Goal: Task Accomplishment & Management: Use online tool/utility

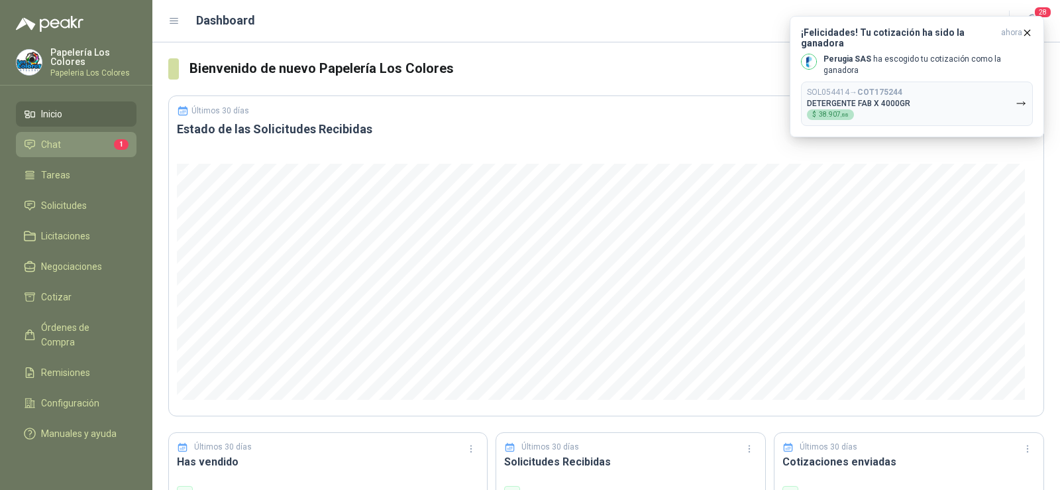
click at [70, 136] on link "Chat 1" at bounding box center [76, 144] width 121 height 25
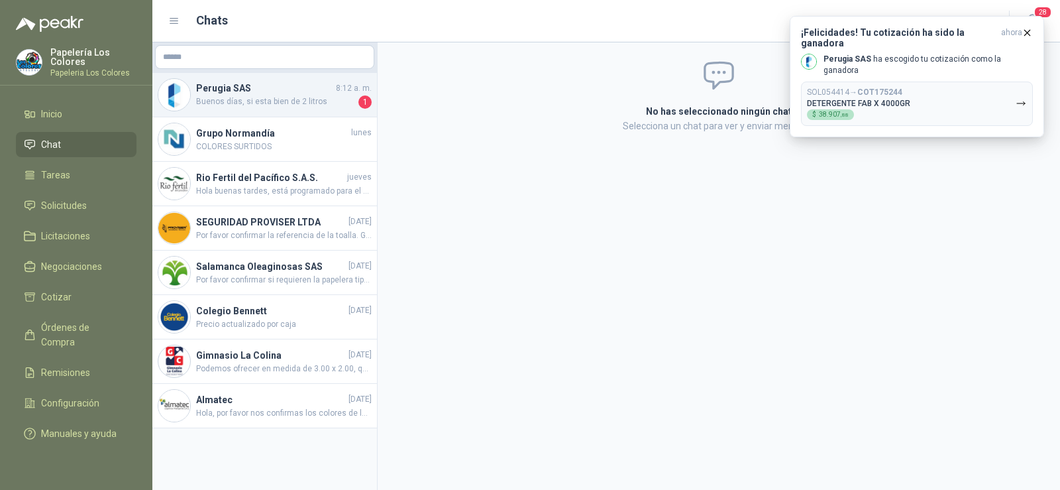
click at [247, 105] on span "Buenos días, si esta bien de 2 litros" at bounding box center [276, 101] width 160 height 13
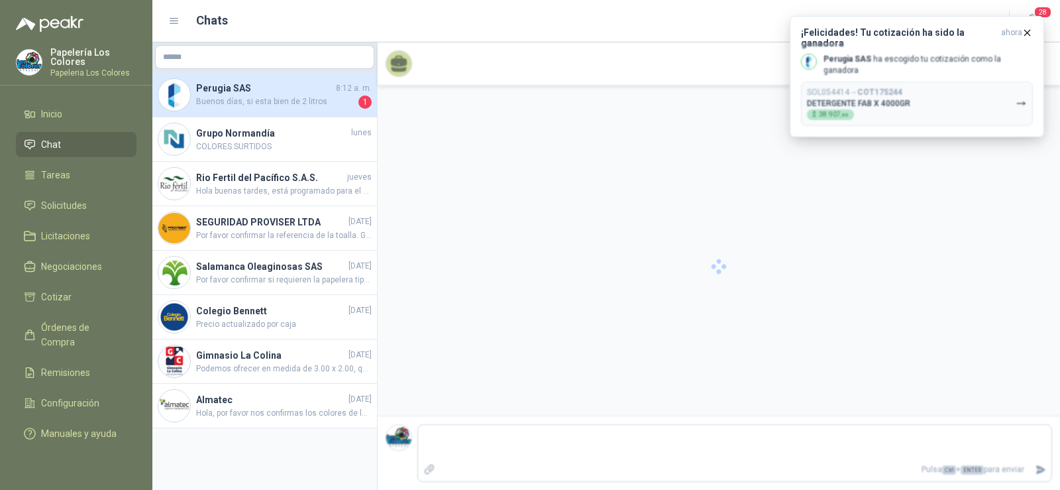
scroll to position [402, 0]
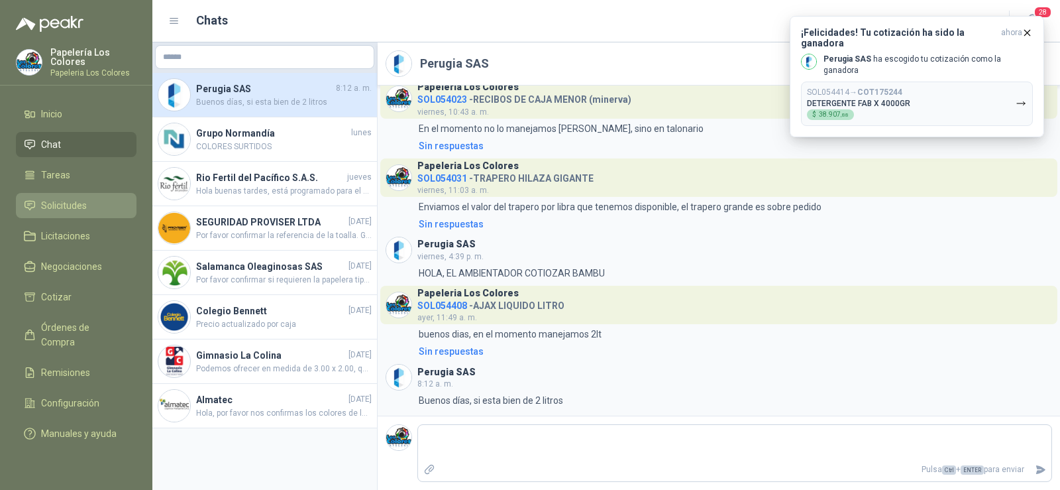
click at [79, 205] on span "Solicitudes" at bounding box center [64, 205] width 46 height 15
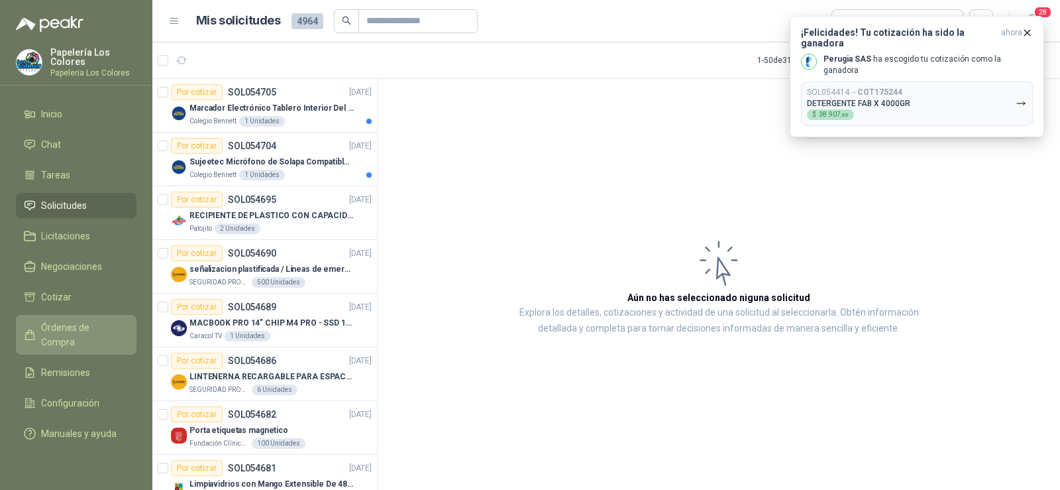
click at [71, 329] on span "Órdenes de Compra" at bounding box center [82, 334] width 83 height 29
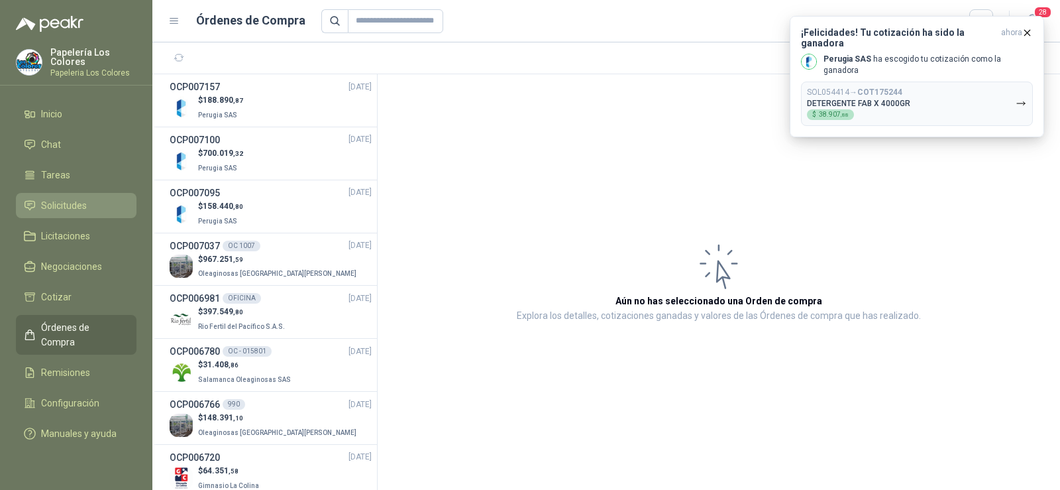
click at [64, 209] on span "Solicitudes" at bounding box center [64, 205] width 46 height 15
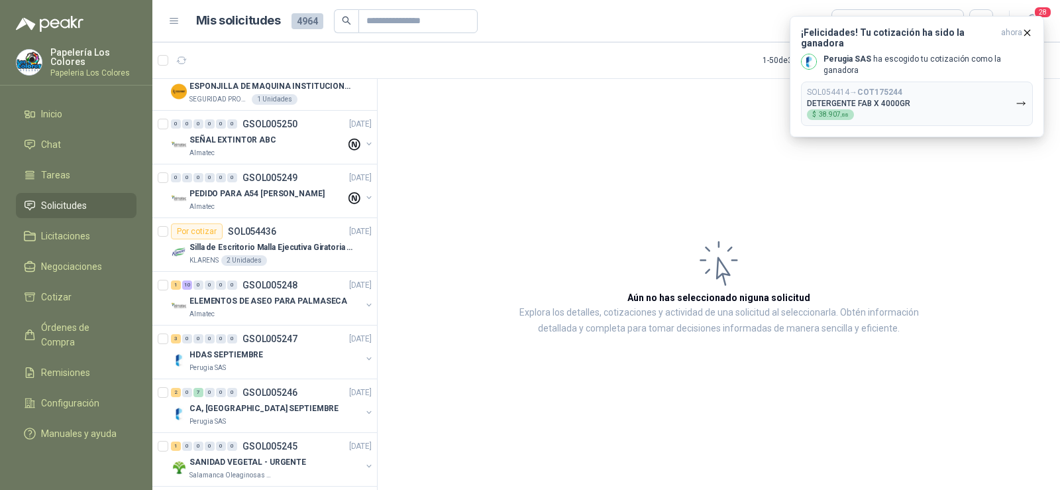
scroll to position [1060, 0]
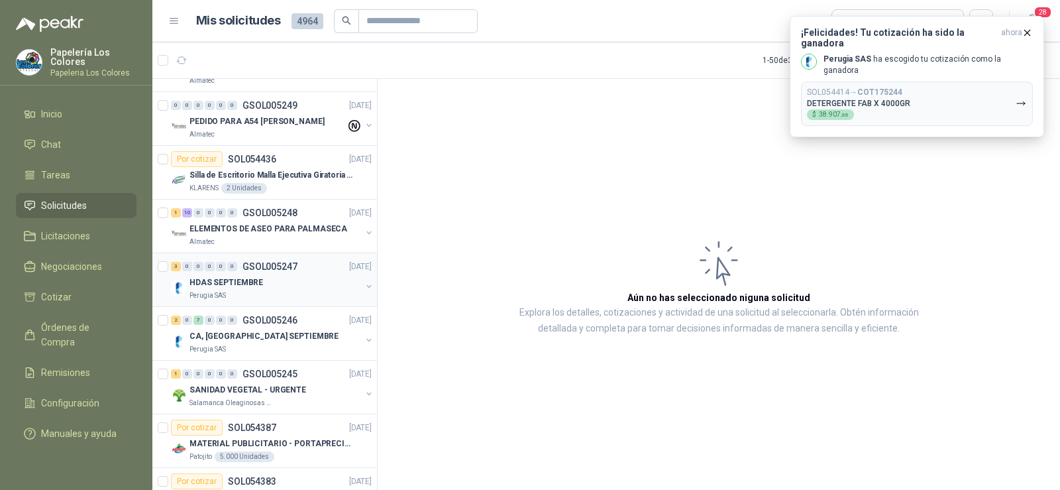
click at [212, 296] on p "Perugia SAS" at bounding box center [207, 295] width 36 height 11
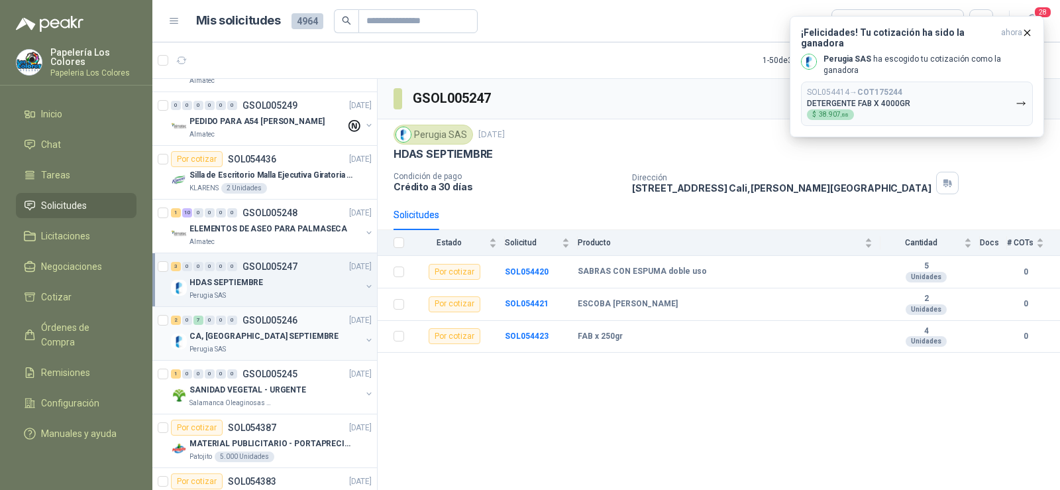
click at [208, 344] on p "Perugia SAS" at bounding box center [207, 349] width 36 height 11
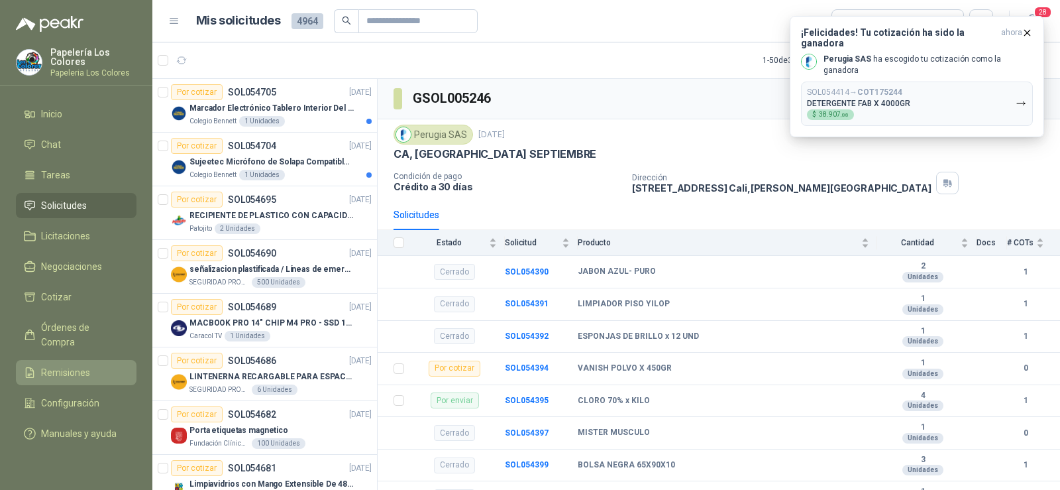
click at [78, 365] on span "Remisiones" at bounding box center [65, 372] width 49 height 15
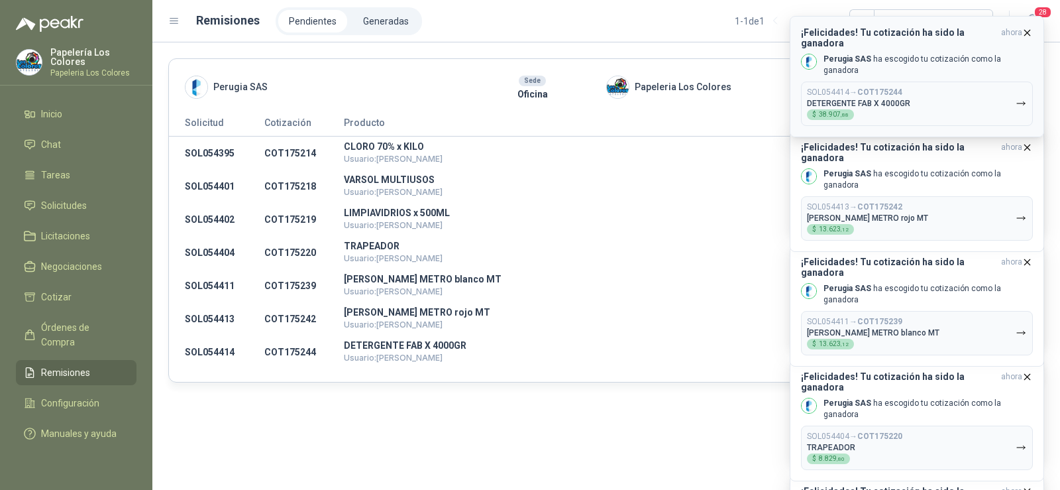
click at [1013, 34] on span "ahora" at bounding box center [1011, 37] width 21 height 21
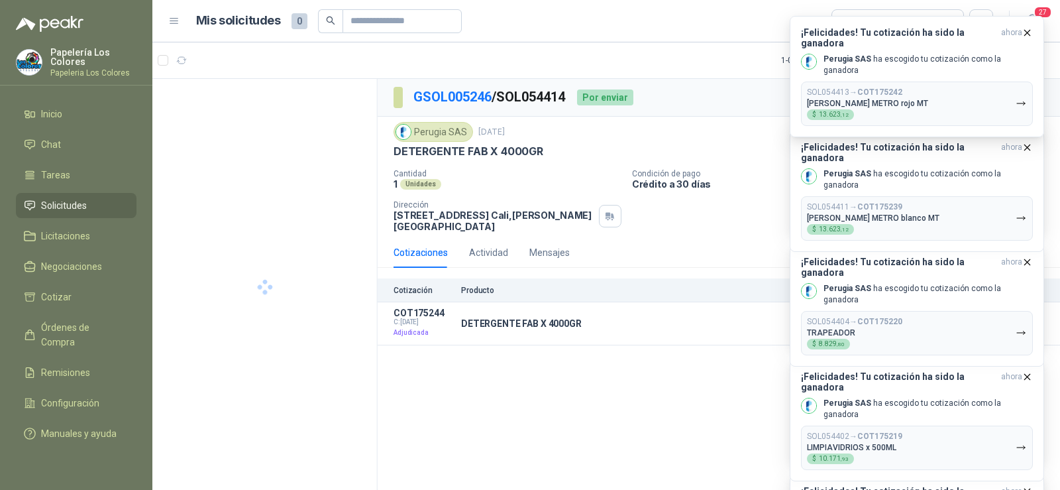
click at [1013, 34] on span "ahora" at bounding box center [1011, 37] width 21 height 21
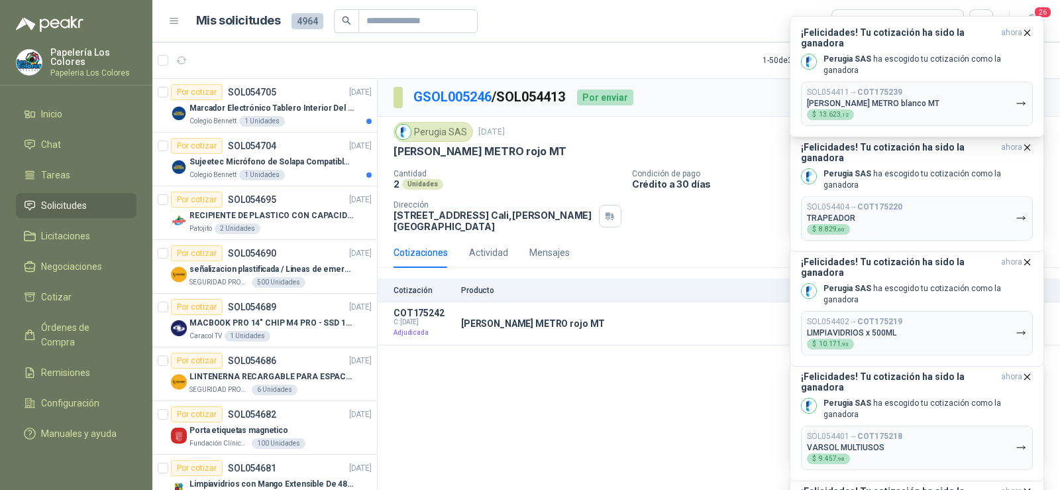
click at [1013, 34] on span "ahora" at bounding box center [1011, 37] width 21 height 21
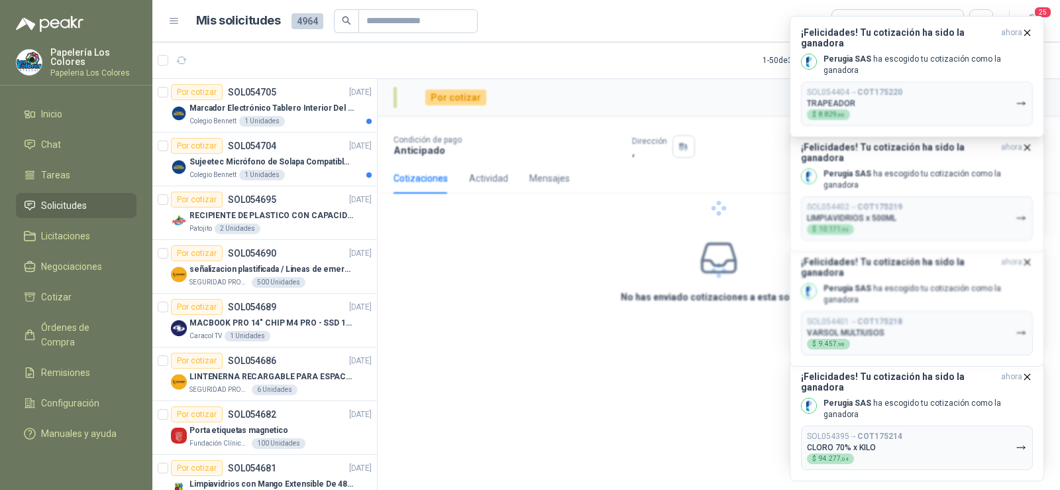
click at [1013, 34] on span "ahora" at bounding box center [1011, 37] width 21 height 21
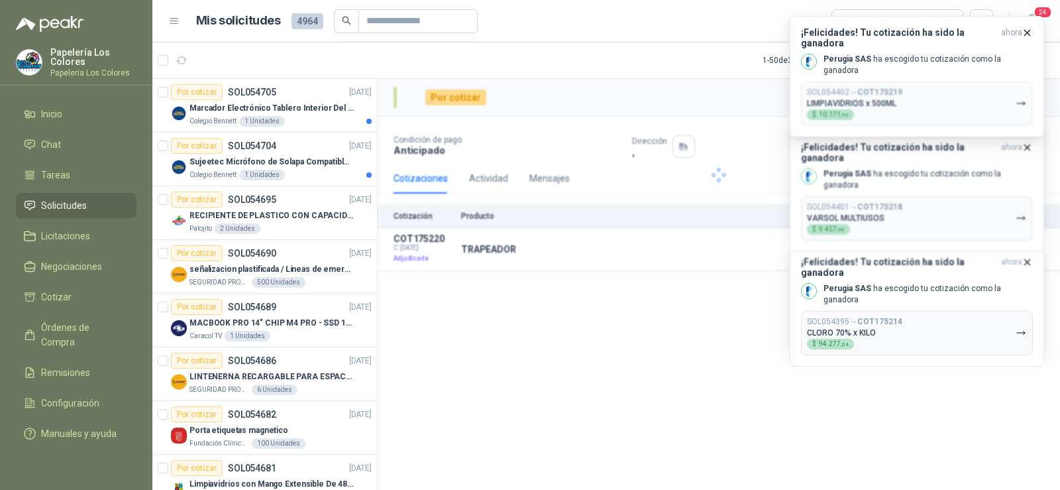
click at [1013, 34] on span "ahora" at bounding box center [1011, 37] width 21 height 21
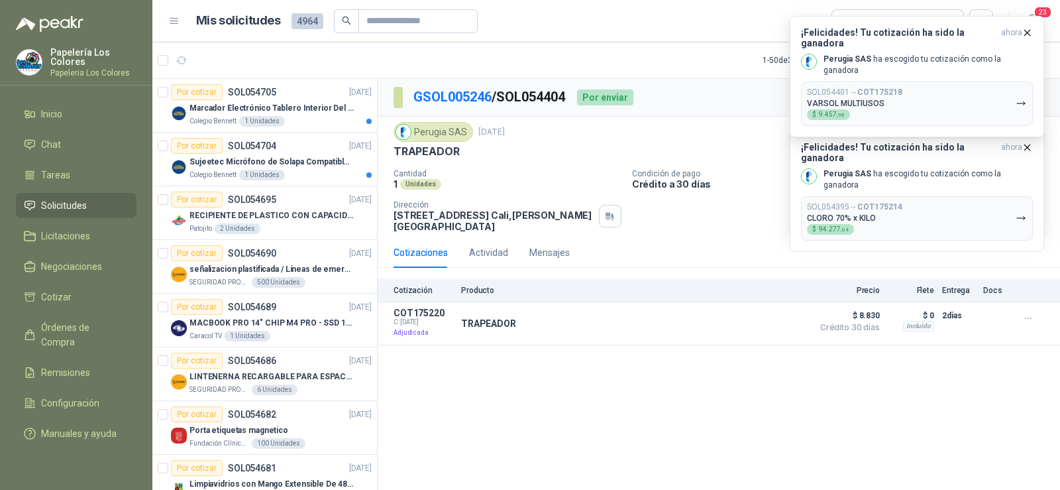
click at [1013, 34] on span "ahora" at bounding box center [1011, 37] width 21 height 21
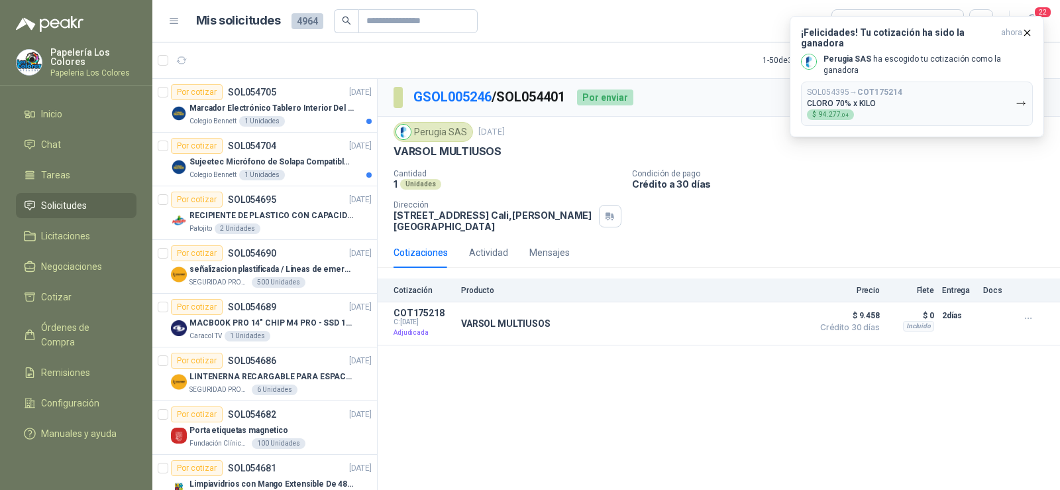
click at [1013, 34] on span "ahora" at bounding box center [1011, 37] width 21 height 21
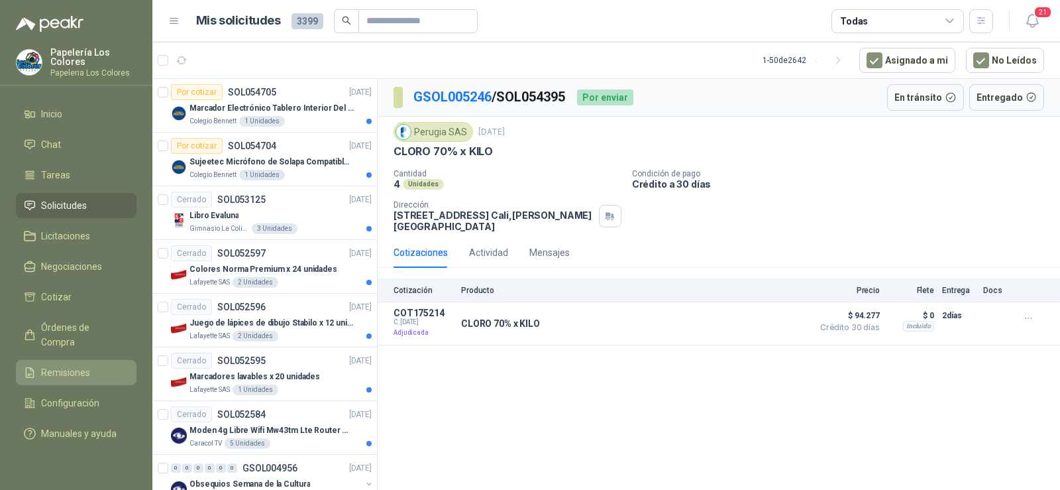
click at [73, 365] on span "Remisiones" at bounding box center [65, 372] width 49 height 15
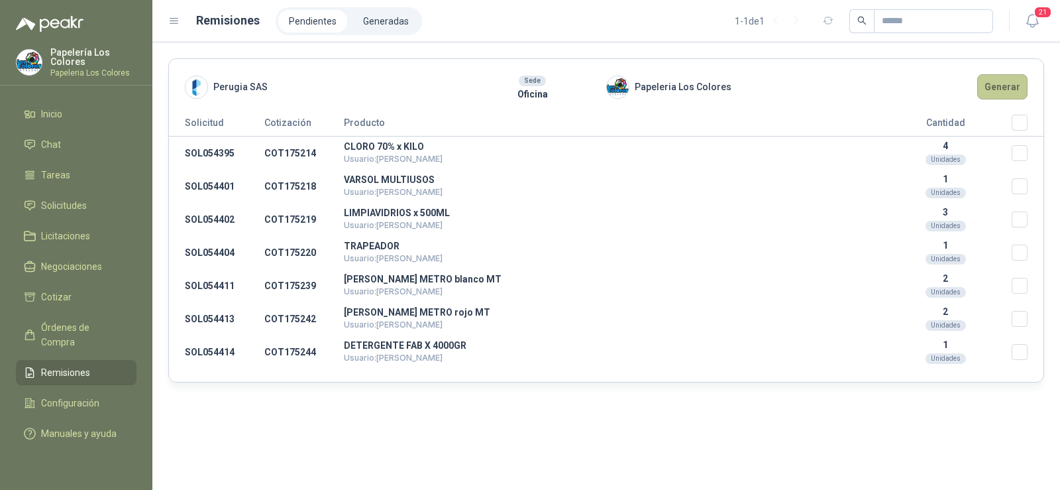
click at [997, 85] on button "Generar" at bounding box center [1002, 86] width 50 height 25
click at [1004, 85] on button "Generar" at bounding box center [1002, 86] width 50 height 25
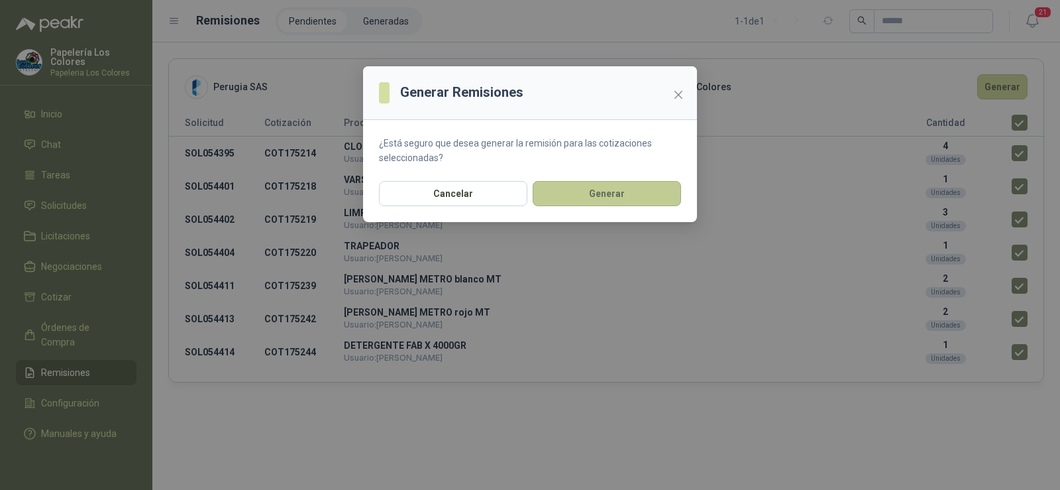
click at [586, 193] on button "Generar" at bounding box center [607, 193] width 148 height 25
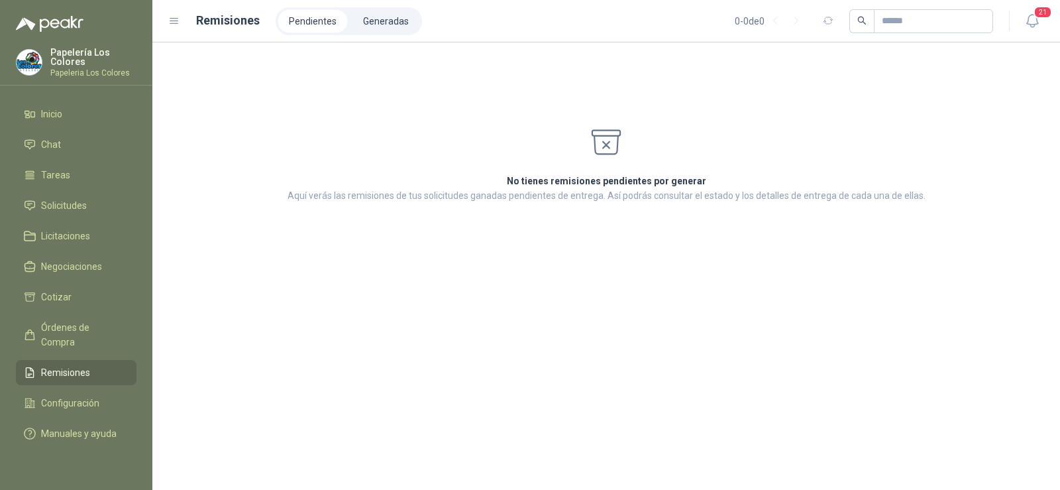
click at [369, 34] on ul "Pendientes Generadas" at bounding box center [349, 21] width 146 height 28
click at [374, 29] on li "Generadas" at bounding box center [385, 21] width 67 height 23
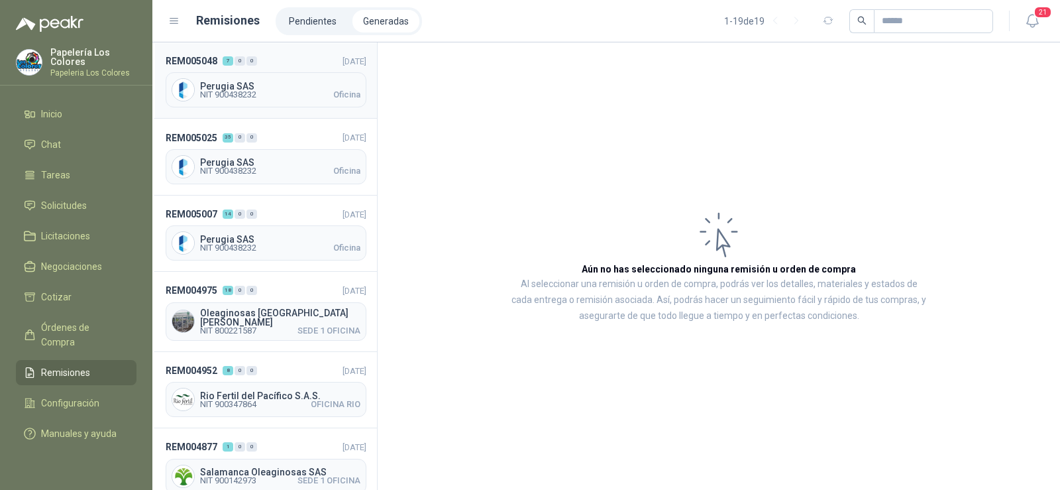
click at [244, 95] on span "NIT 900438232" at bounding box center [228, 95] width 56 height 8
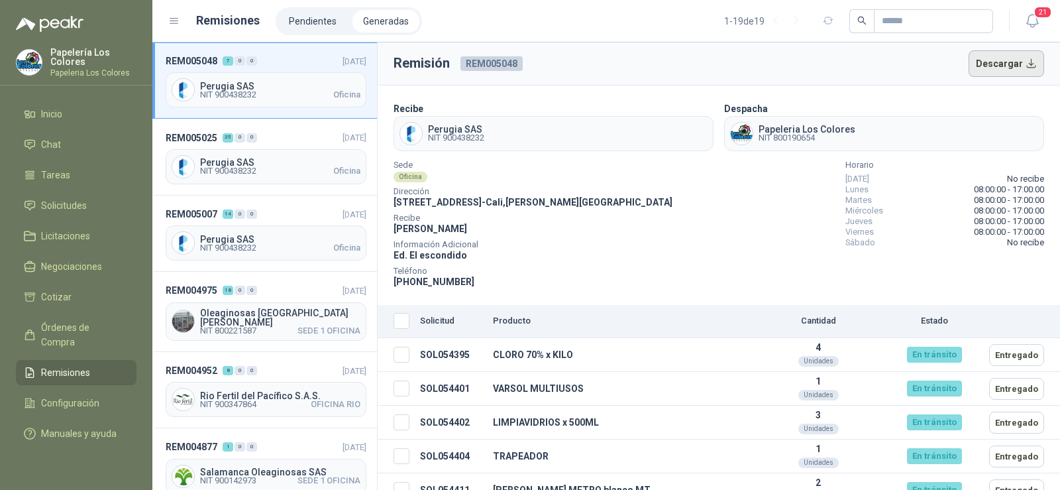
click at [1005, 66] on button "Descargar" at bounding box center [1006, 63] width 76 height 26
